Goal: Information Seeking & Learning: Learn about a topic

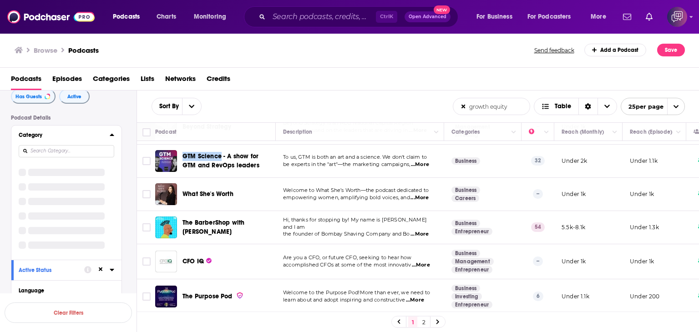
scroll to position [697, 0]
click at [420, 323] on link "2" at bounding box center [423, 322] width 9 height 11
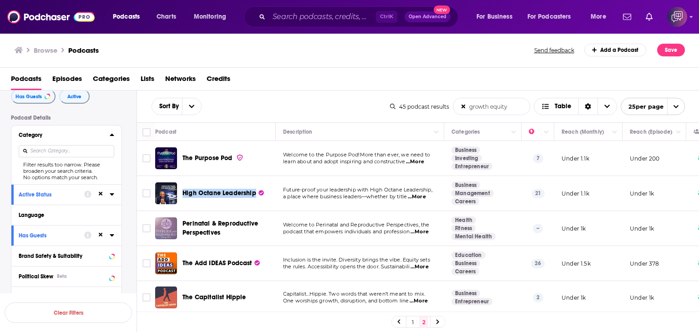
drag, startPoint x: 182, startPoint y: 184, endPoint x: 259, endPoint y: 186, distance: 76.9
click at [259, 186] on div "High Octane Leadership" at bounding box center [229, 193] width 95 height 22
copy link "High Octane Leadership"
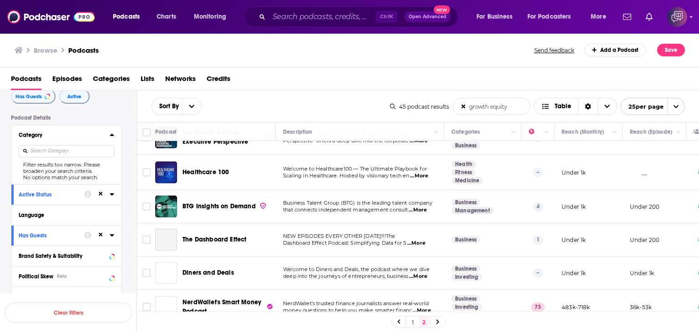
scroll to position [273, 0]
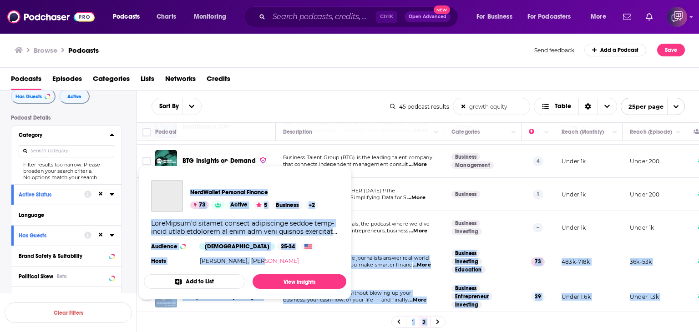
drag, startPoint x: 178, startPoint y: 248, endPoint x: 242, endPoint y: 259, distance: 64.1
click at [242, 259] on div "Podcasts Charts Monitoring Ctrl K Open Advanced New For Business For Podcasters…" at bounding box center [349, 166] width 699 height 332
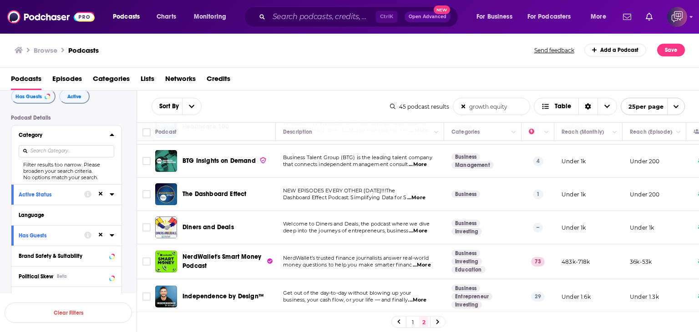
click at [248, 57] on div "Browse Podcasts Send feedback Add a Podcast Save" at bounding box center [349, 50] width 699 height 35
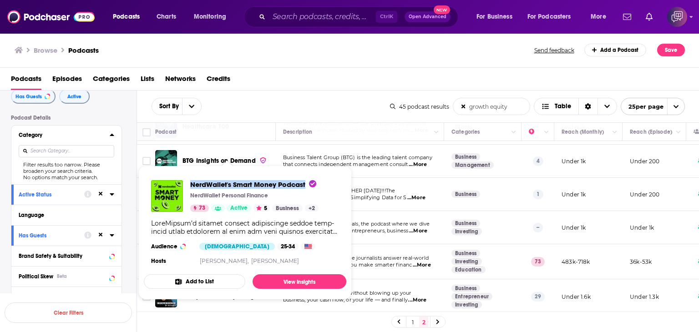
drag, startPoint x: 189, startPoint y: 175, endPoint x: 308, endPoint y: 181, distance: 118.9
click at [308, 181] on div "NerdWallet's Smart Money Podcast NerdWallet Personal Finance 73 Active 5 Busine…" at bounding box center [245, 223] width 202 height 101
copy span "NerdWallet's Smart Money Podcast"
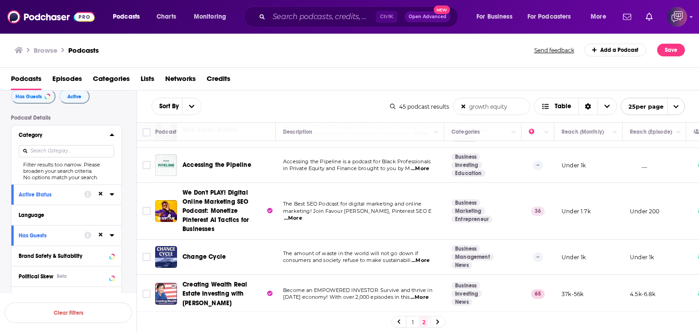
scroll to position [549, 0]
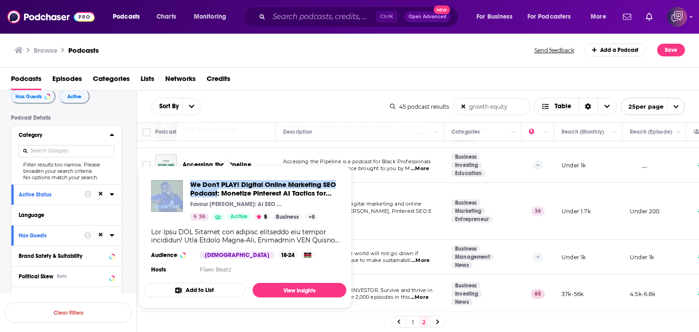
drag, startPoint x: 183, startPoint y: 176, endPoint x: 218, endPoint y: 196, distance: 41.0
click at [218, 196] on div "We Don't PLAY! Digital Online Marketing SEO Podcast: Monetize Pinterest AI Tact…" at bounding box center [245, 228] width 202 height 110
drag, startPoint x: 187, startPoint y: 179, endPoint x: 217, endPoint y: 197, distance: 34.9
click at [217, 197] on div "We Don't PLAY! Digital Online Marketing SEO Podcast: Monetize Pinterest AI Tact…" at bounding box center [245, 228] width 202 height 110
copy span "We Don't PLAY! Digital Online Marketing SEO Podcast"
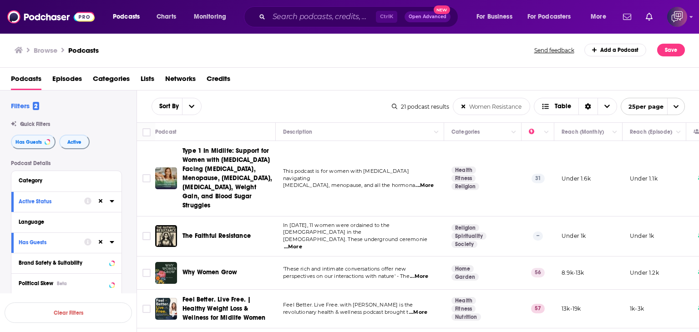
scroll to position [595, 0]
